Goal: Task Accomplishment & Management: Complete application form

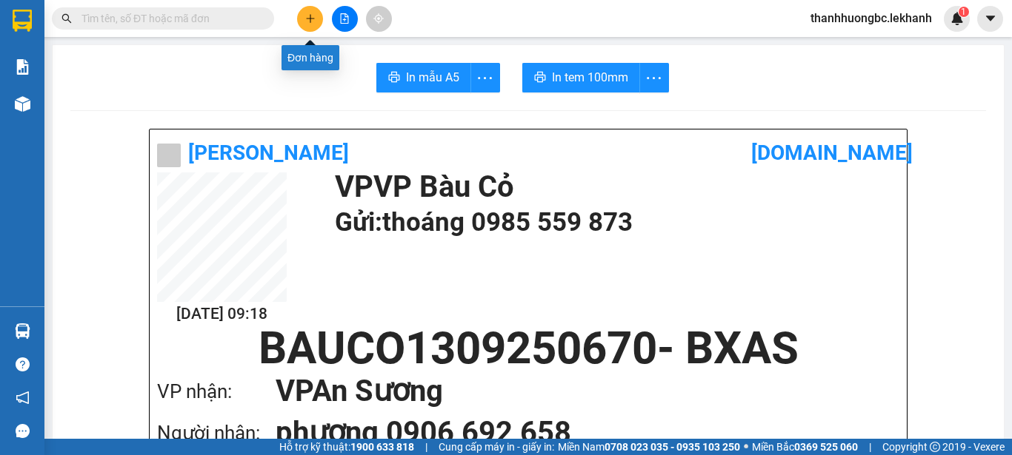
click at [308, 25] on button at bounding box center [310, 19] width 26 height 26
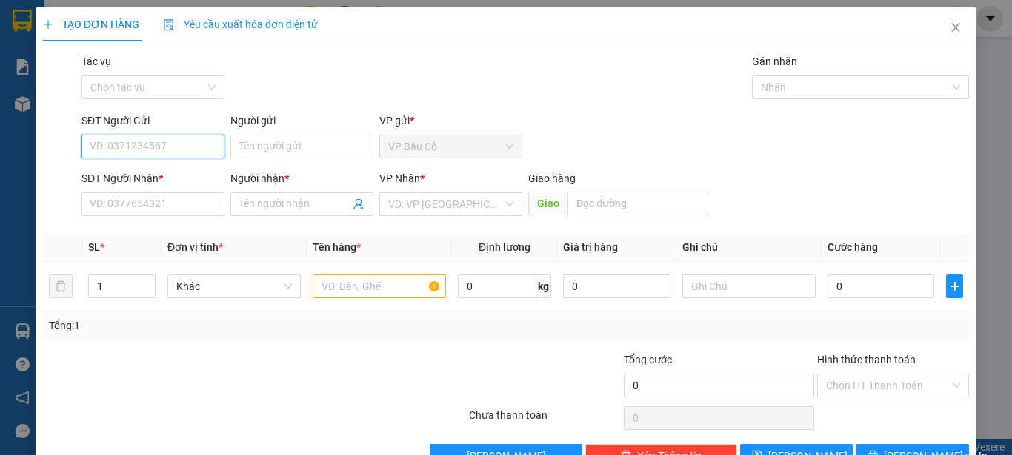
click at [167, 145] on input "SĐT Người Gửi" at bounding box center [152, 147] width 143 height 24
click at [122, 164] on div "0972570824 - hồng" at bounding box center [151, 176] width 141 height 24
type input "0972570824"
type input "hồng"
type input "0982795911"
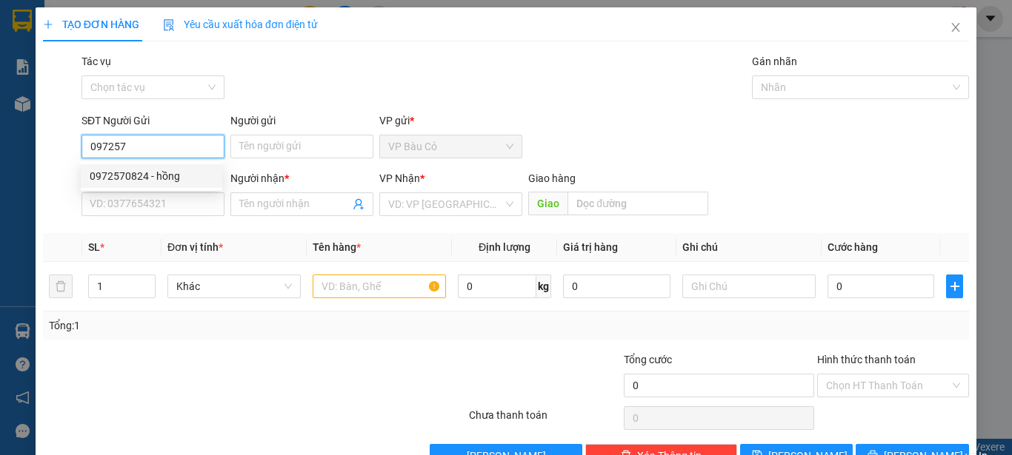
type input "vân"
type input "120.000"
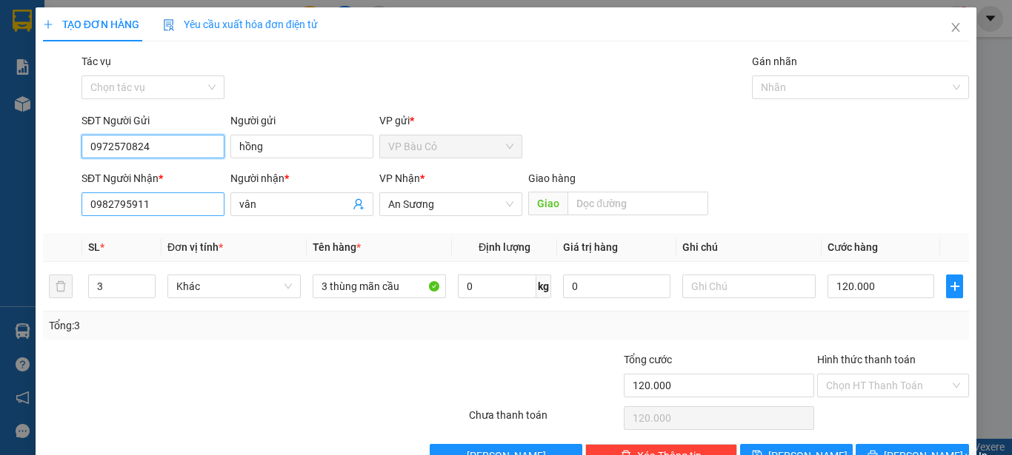
type input "0972570824"
click at [180, 199] on input "0982795911" at bounding box center [152, 205] width 143 height 24
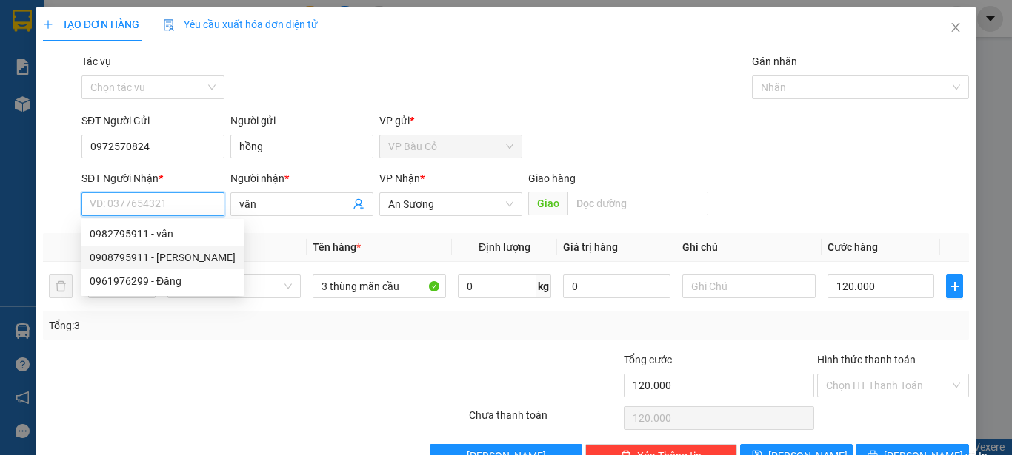
click at [156, 254] on div "0908795911 - [PERSON_NAME]" at bounding box center [163, 258] width 146 height 16
type input "0908795911"
type input "[PERSON_NAME]"
type input "80.000"
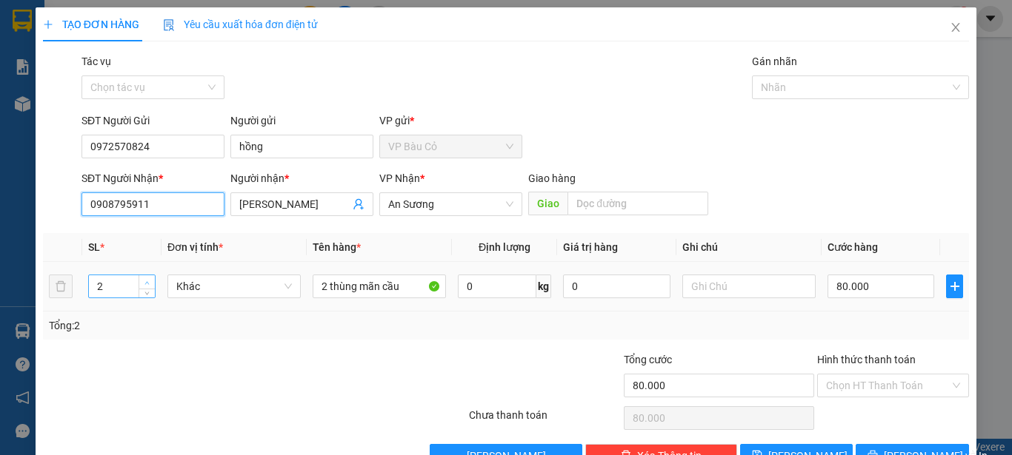
type input "0908795911"
click at [147, 281] on icon "up" at bounding box center [146, 283] width 5 height 5
type input "4"
click at [147, 281] on icon "up" at bounding box center [146, 283] width 5 height 5
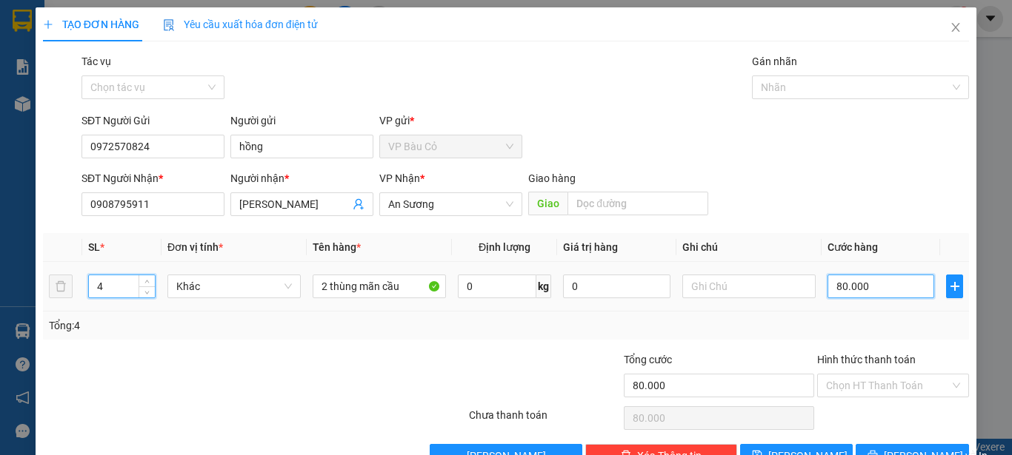
click at [881, 294] on input "80.000" at bounding box center [880, 287] width 107 height 24
type input "1"
type input "15"
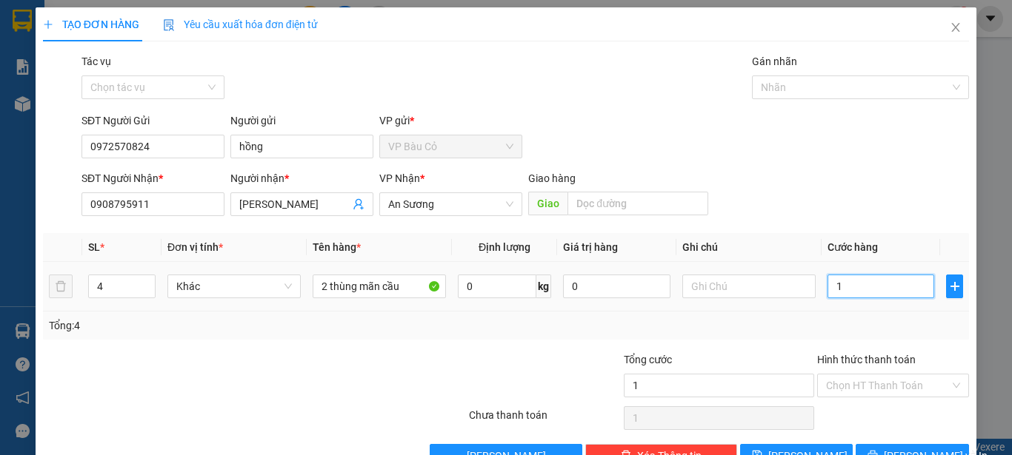
type input "15"
type input "150"
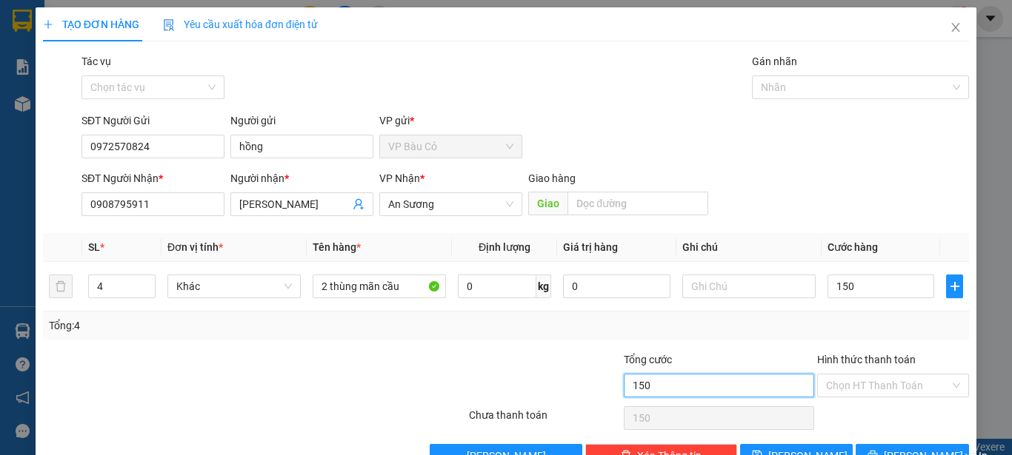
type input "150.000"
click at [757, 383] on input "150.000" at bounding box center [719, 386] width 190 height 24
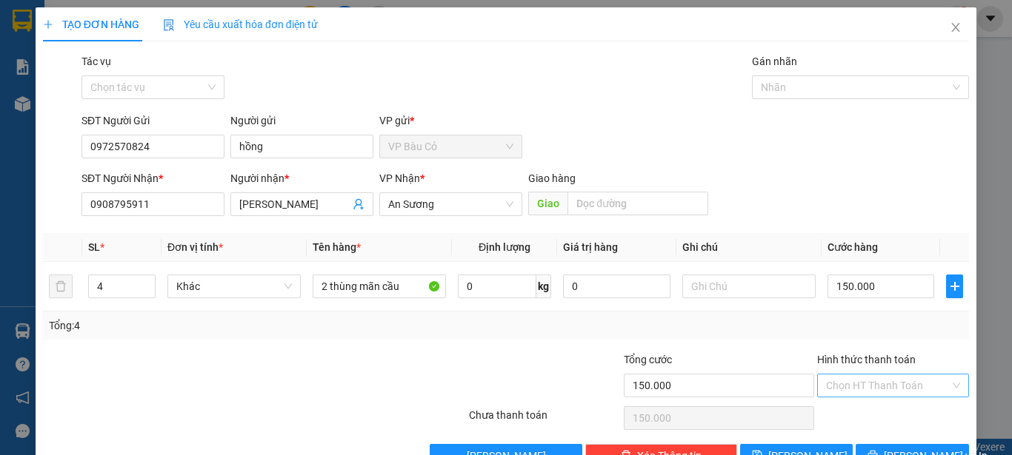
click at [872, 386] on input "Hình thức thanh toán" at bounding box center [888, 386] width 124 height 22
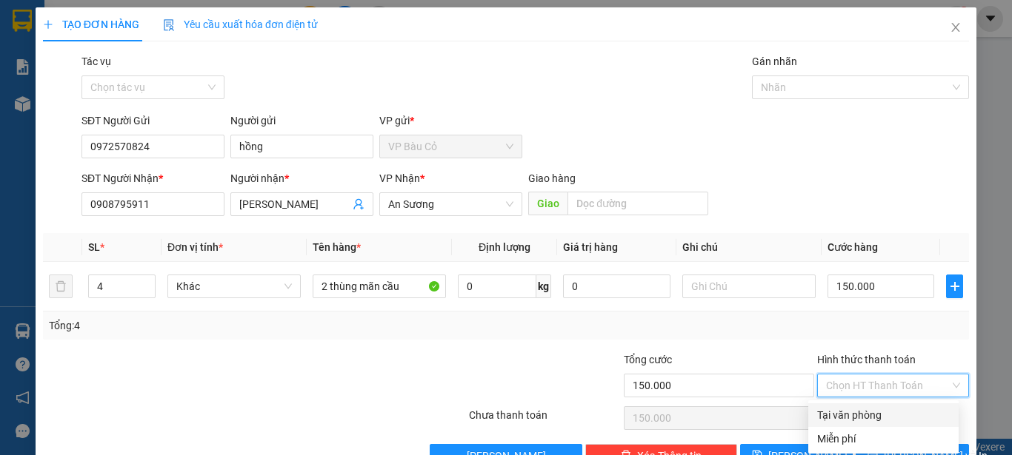
click at [869, 413] on div "Tại văn phòng" at bounding box center [883, 415] width 133 height 16
type input "0"
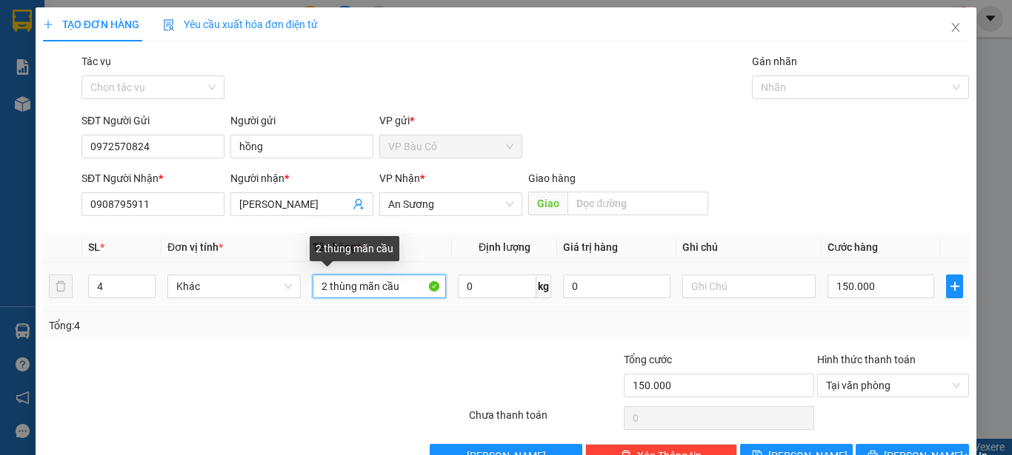
drag, startPoint x: 323, startPoint y: 287, endPoint x: 266, endPoint y: 307, distance: 60.2
click at [266, 307] on tr "4 Khác 2 thùng mãn cầu 0 kg 0 150.000" at bounding box center [506, 287] width 926 height 50
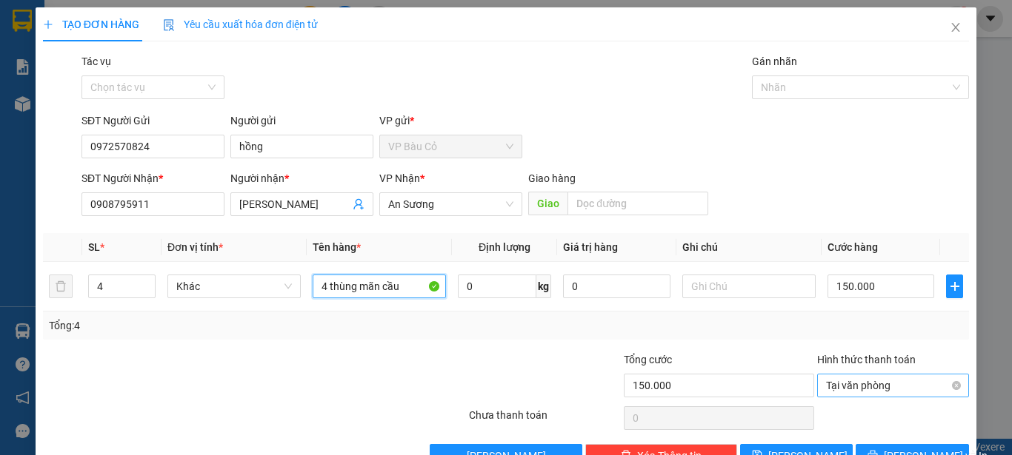
click at [852, 384] on span "Tại văn phòng" at bounding box center [893, 386] width 134 height 22
type input "4 thùng mãn cầu"
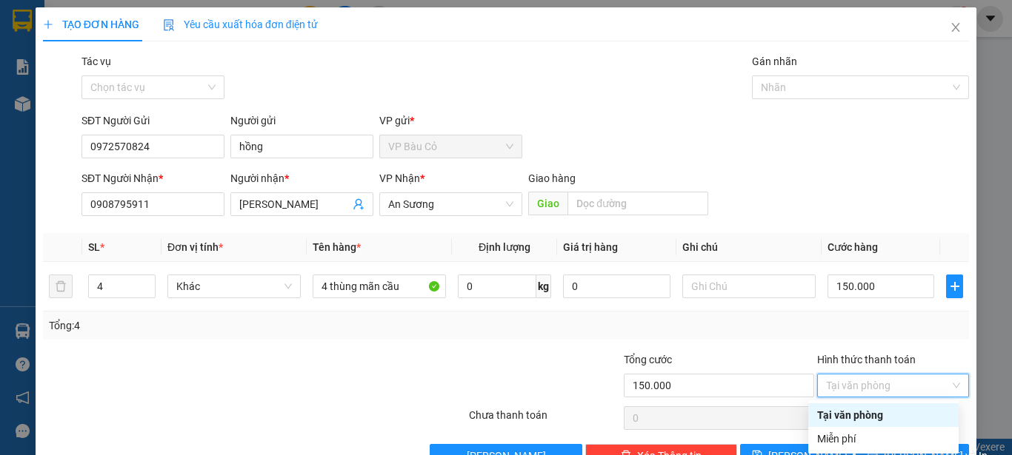
click at [843, 419] on div "Tại văn phòng" at bounding box center [883, 415] width 133 height 16
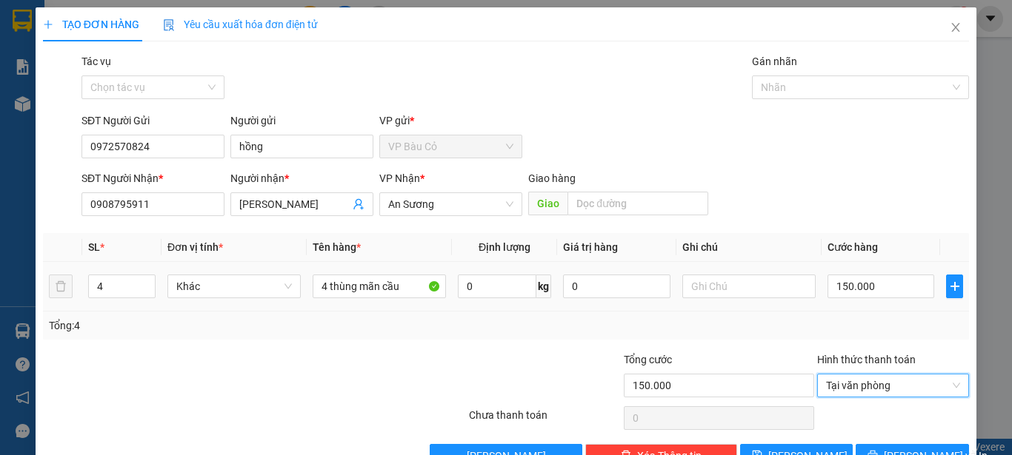
scroll to position [41, 0]
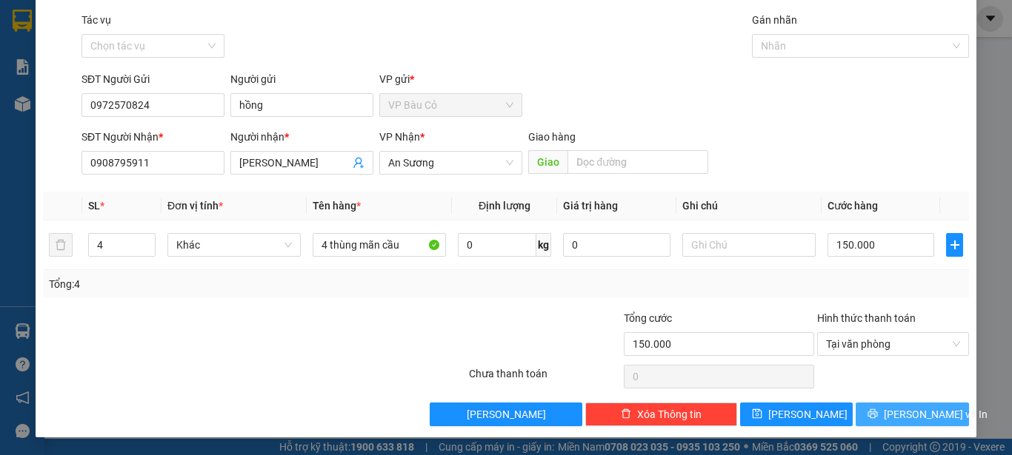
click at [878, 414] on icon "printer" at bounding box center [873, 415] width 10 height 10
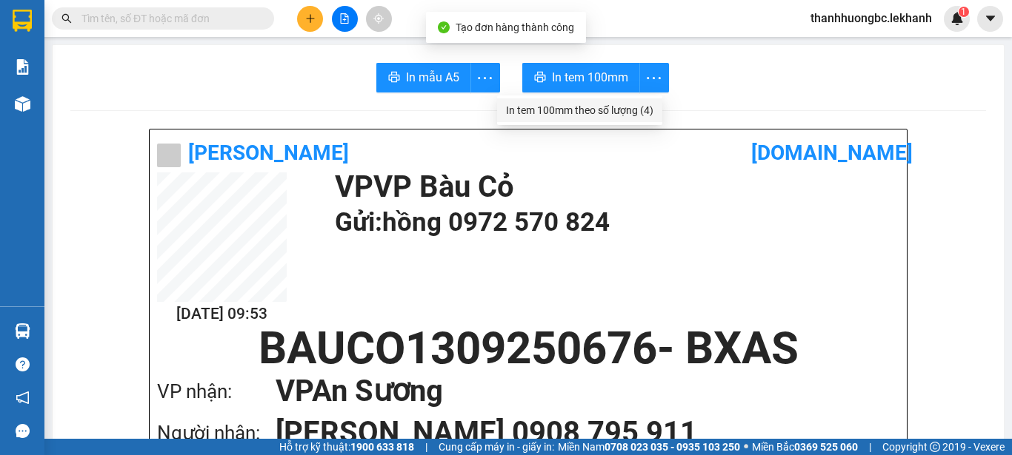
click at [636, 113] on div "In tem 100mm theo số [PERSON_NAME] (4)" at bounding box center [579, 110] width 147 height 16
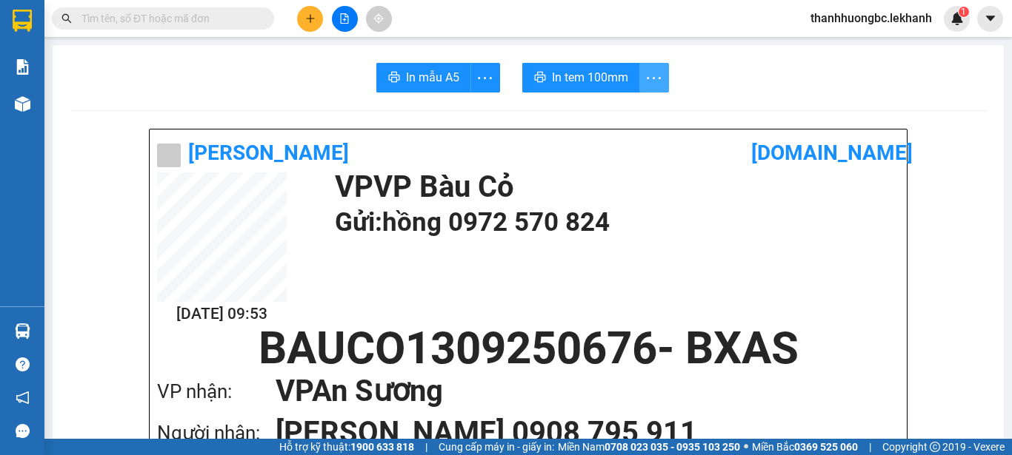
click at [650, 84] on icon "more" at bounding box center [653, 78] width 19 height 19
click at [567, 74] on span "In tem 100mm" at bounding box center [590, 77] width 76 height 19
click at [576, 76] on span "In tem 100mm" at bounding box center [590, 77] width 76 height 19
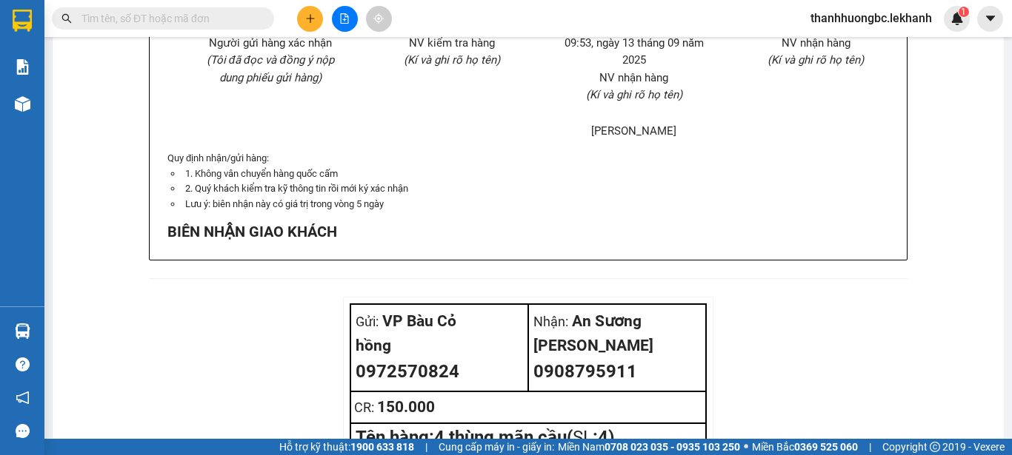
scroll to position [1111, 0]
